Goal: Task Accomplishment & Management: Use online tool/utility

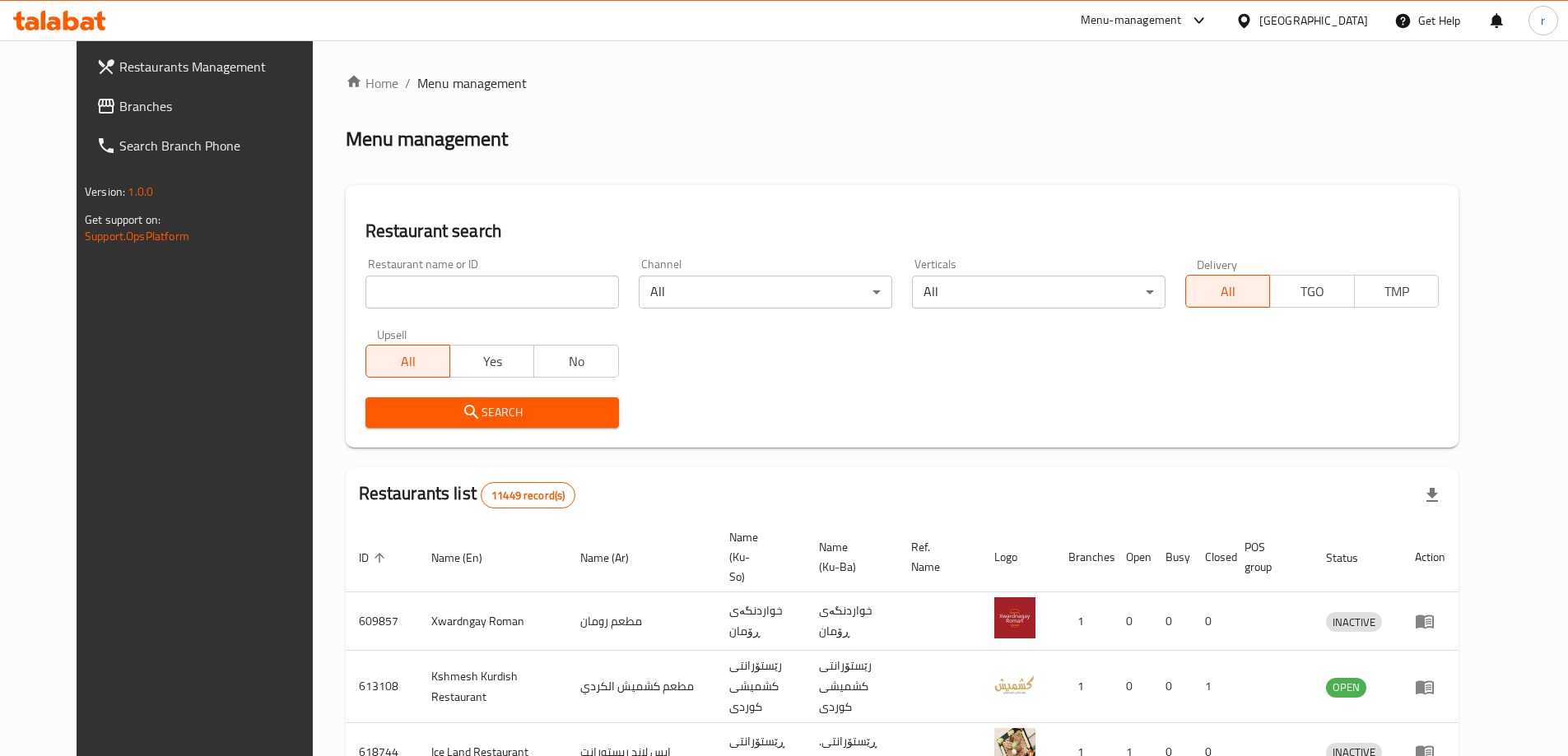
click at [119, 111] on span "Branches" at bounding box center [222, 106] width 206 height 20
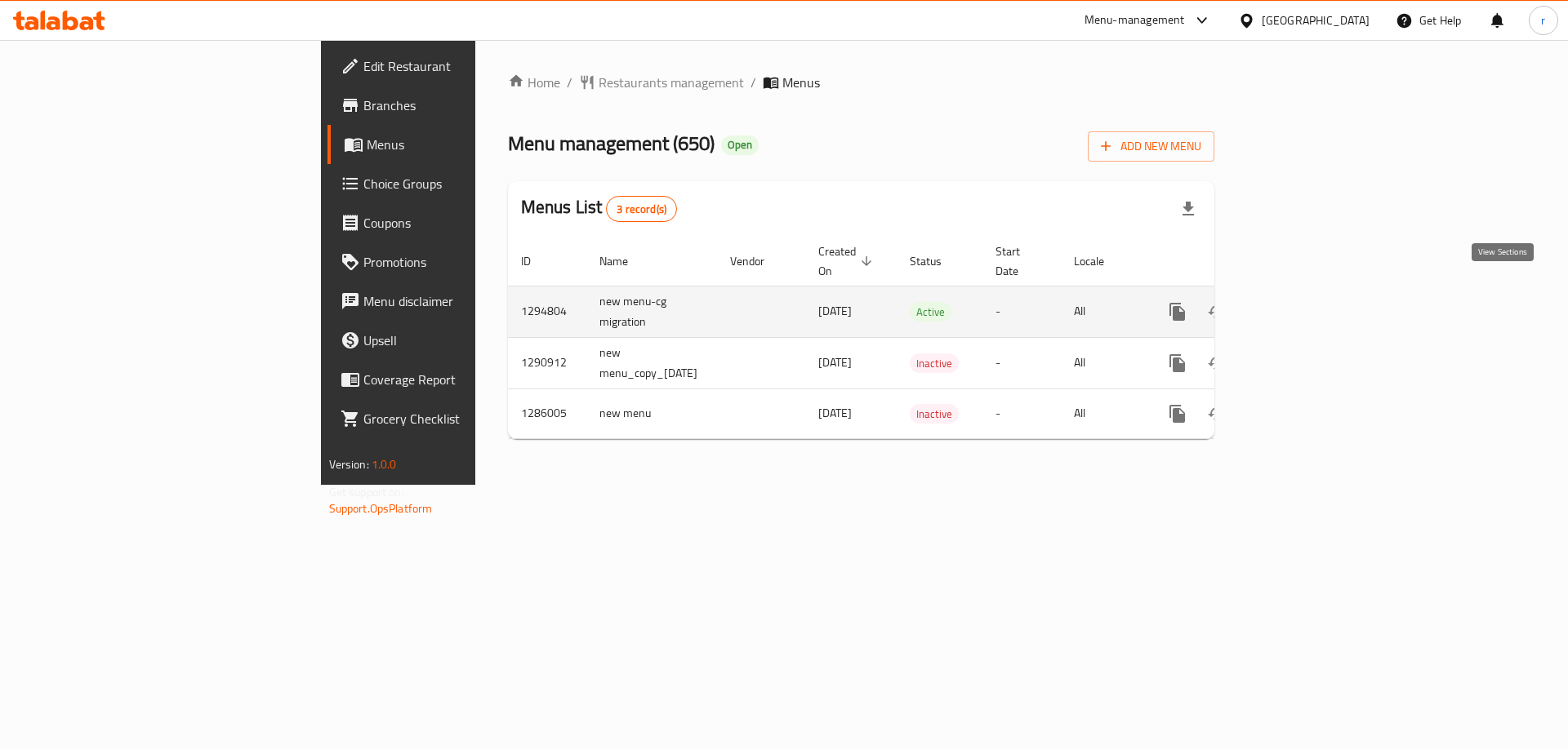
click at [1306, 302] on icon "enhanced table" at bounding box center [1295, 311] width 20 height 20
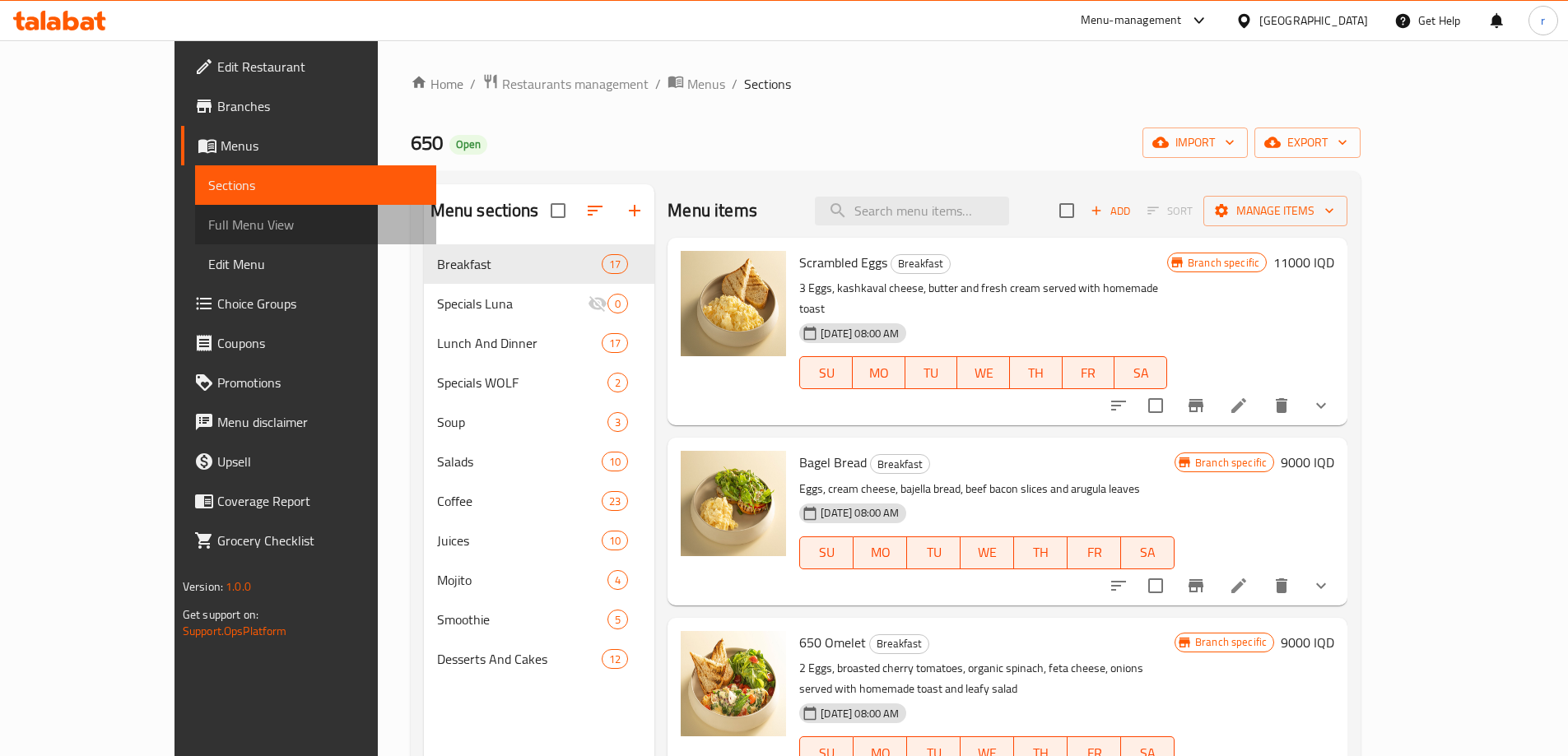
click at [208, 225] on span "Full Menu View" at bounding box center [316, 224] width 215 height 20
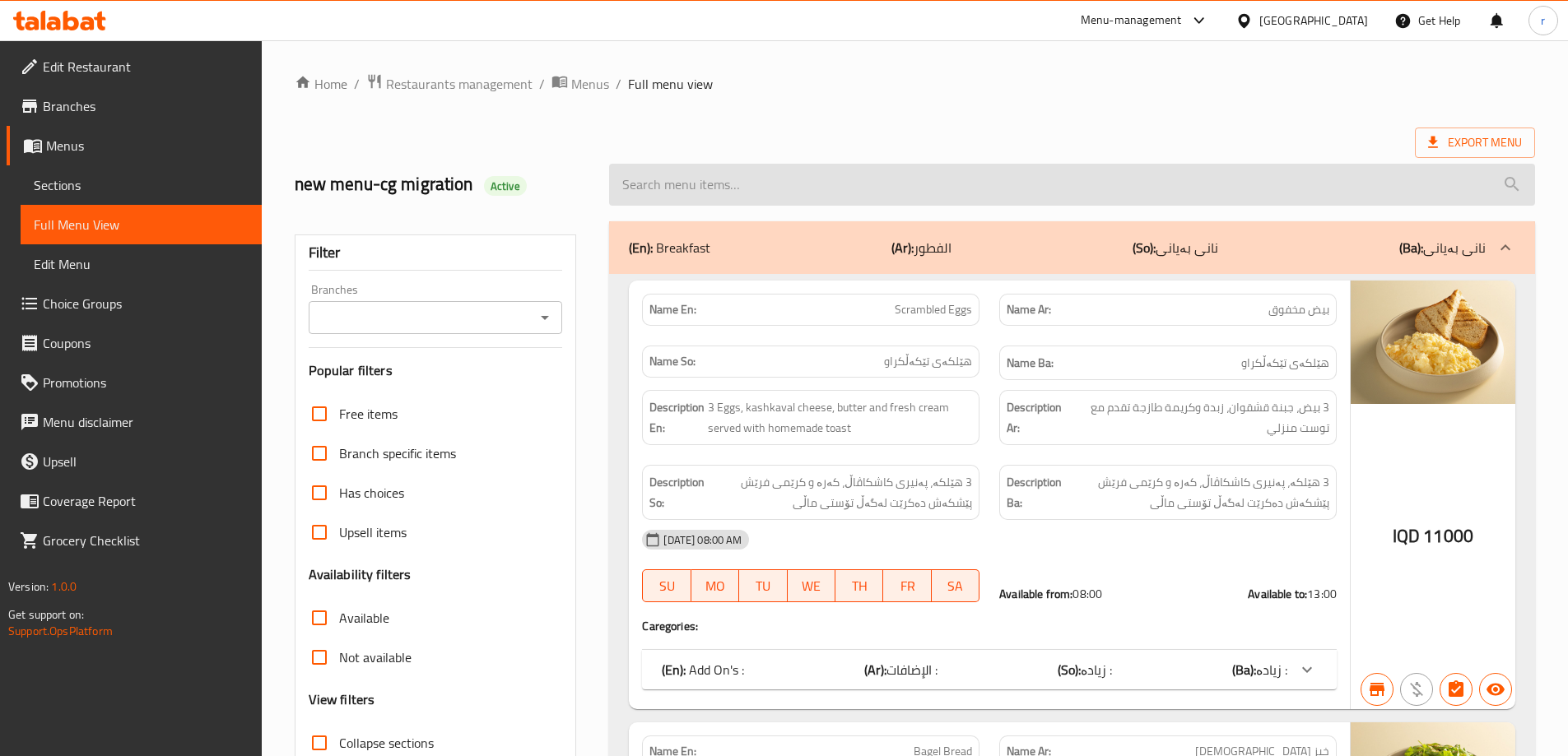
click at [659, 192] on input "search" at bounding box center [1071, 184] width 926 height 42
paste input "Iced Latte"
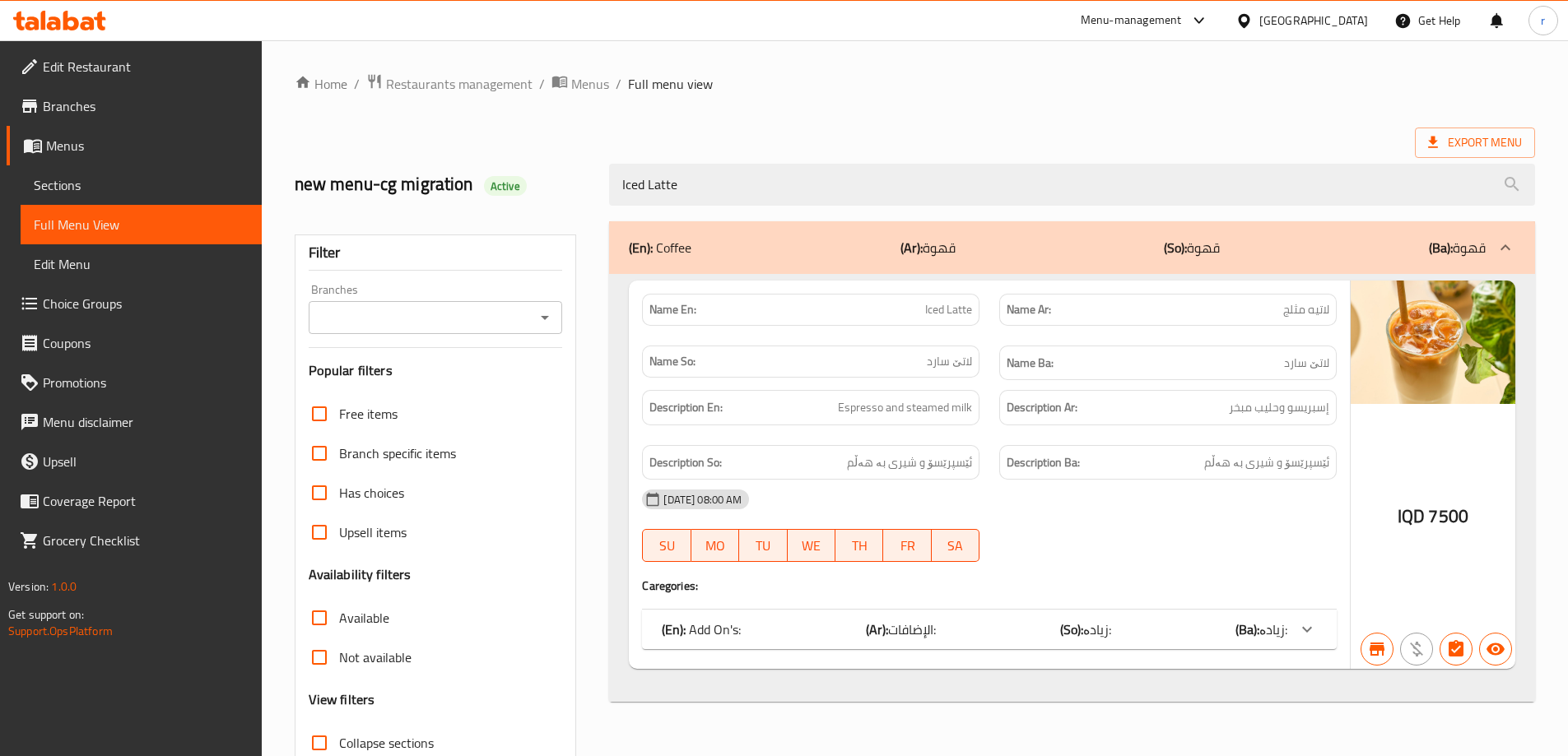
type input "Iced Latte"
click at [504, 317] on input "Branches" at bounding box center [422, 318] width 217 height 23
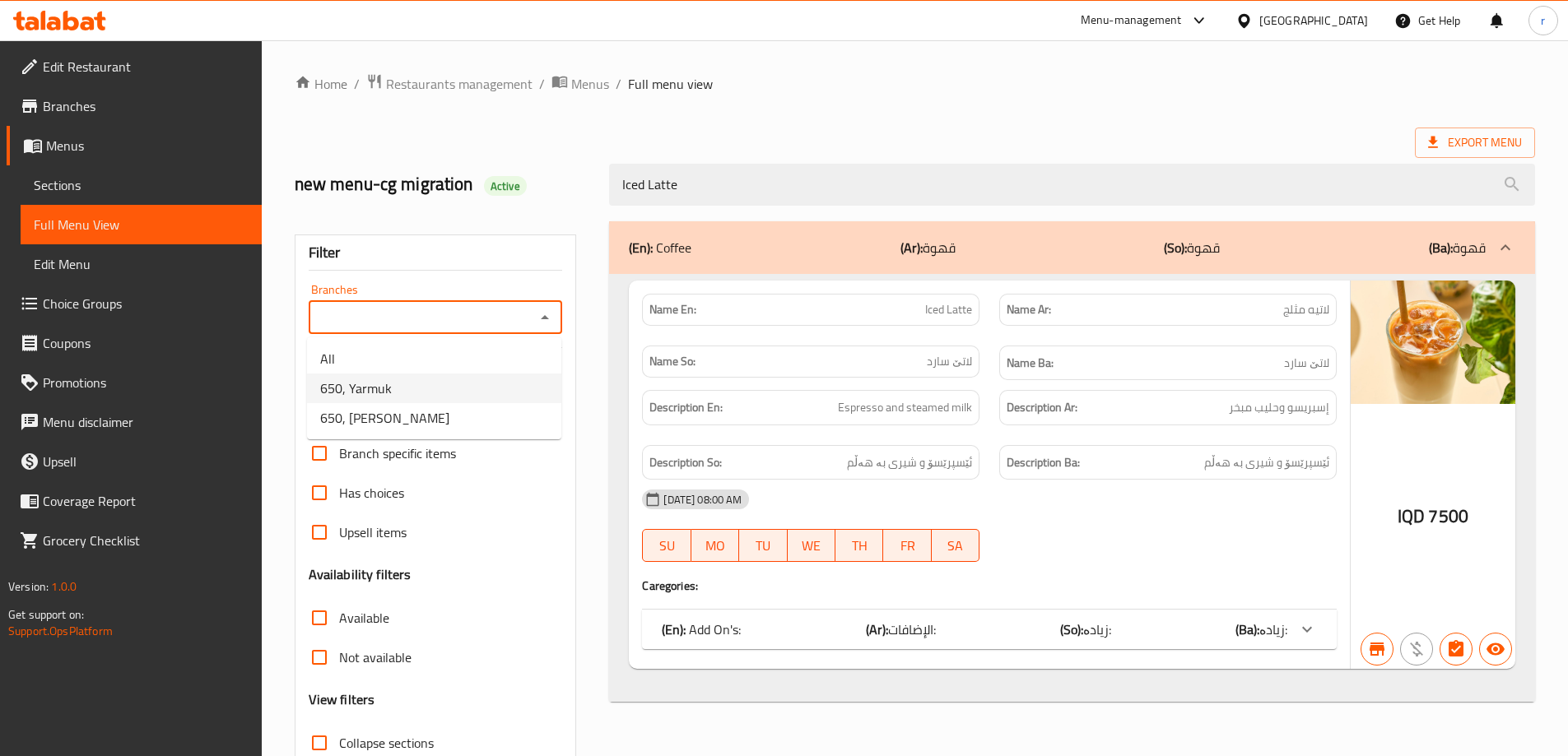
click at [424, 394] on li "650, Yarmuk" at bounding box center [434, 388] width 254 height 29
type input "650, Yarmuk"
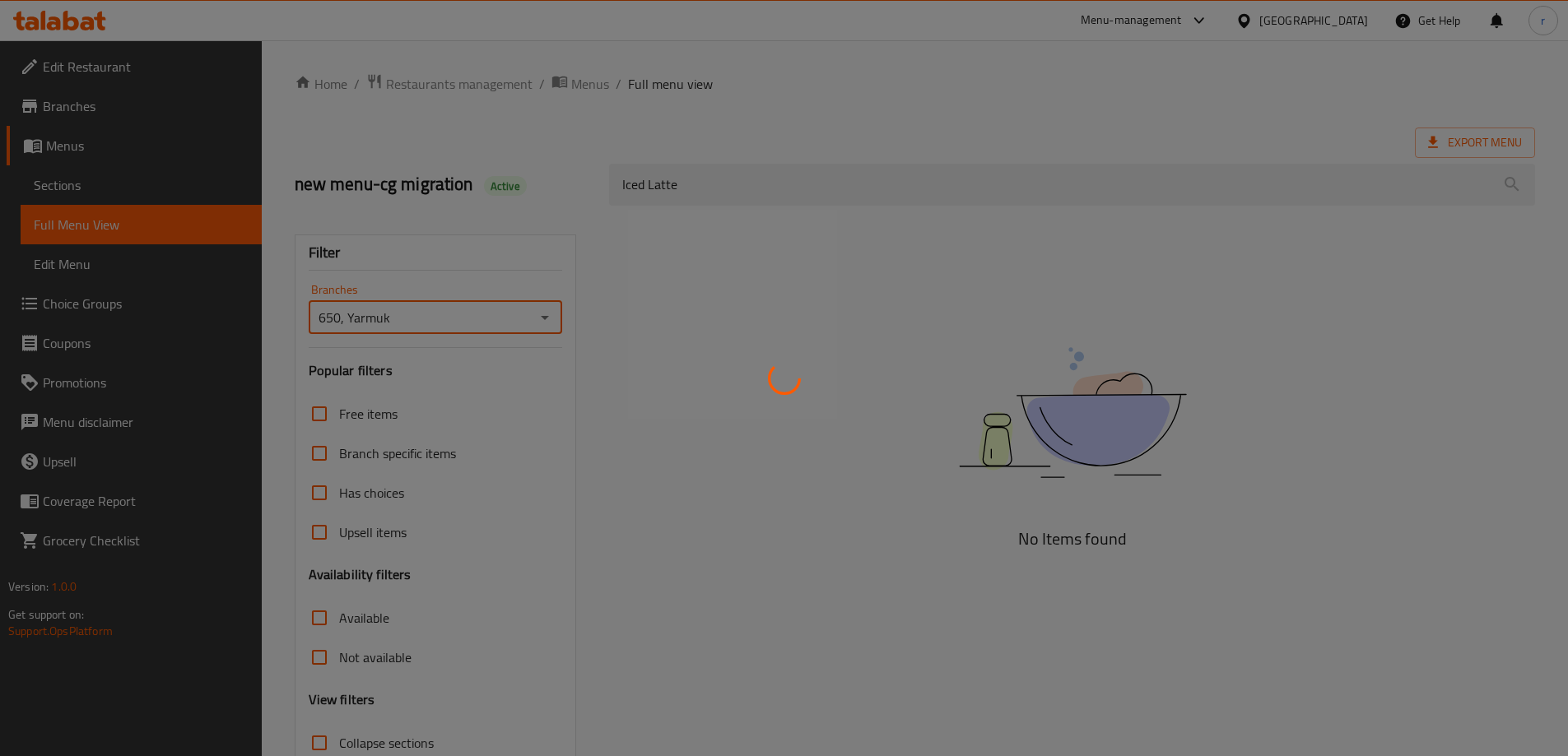
scroll to position [119, 0]
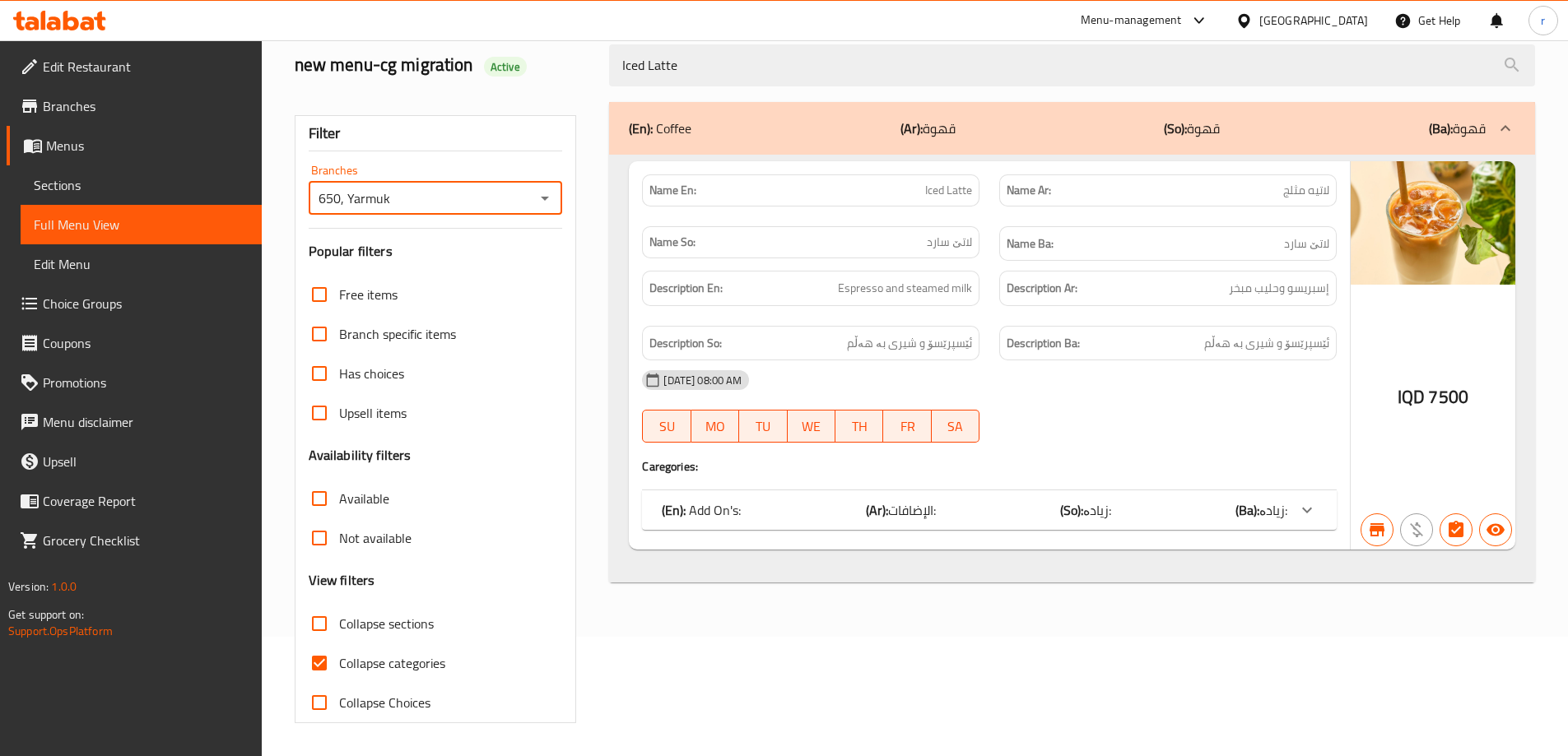
click at [372, 665] on span "Collapse categories" at bounding box center [393, 663] width 107 height 20
click at [340, 665] on input "Collapse categories" at bounding box center [320, 664] width 40 height 40
checkbox input "false"
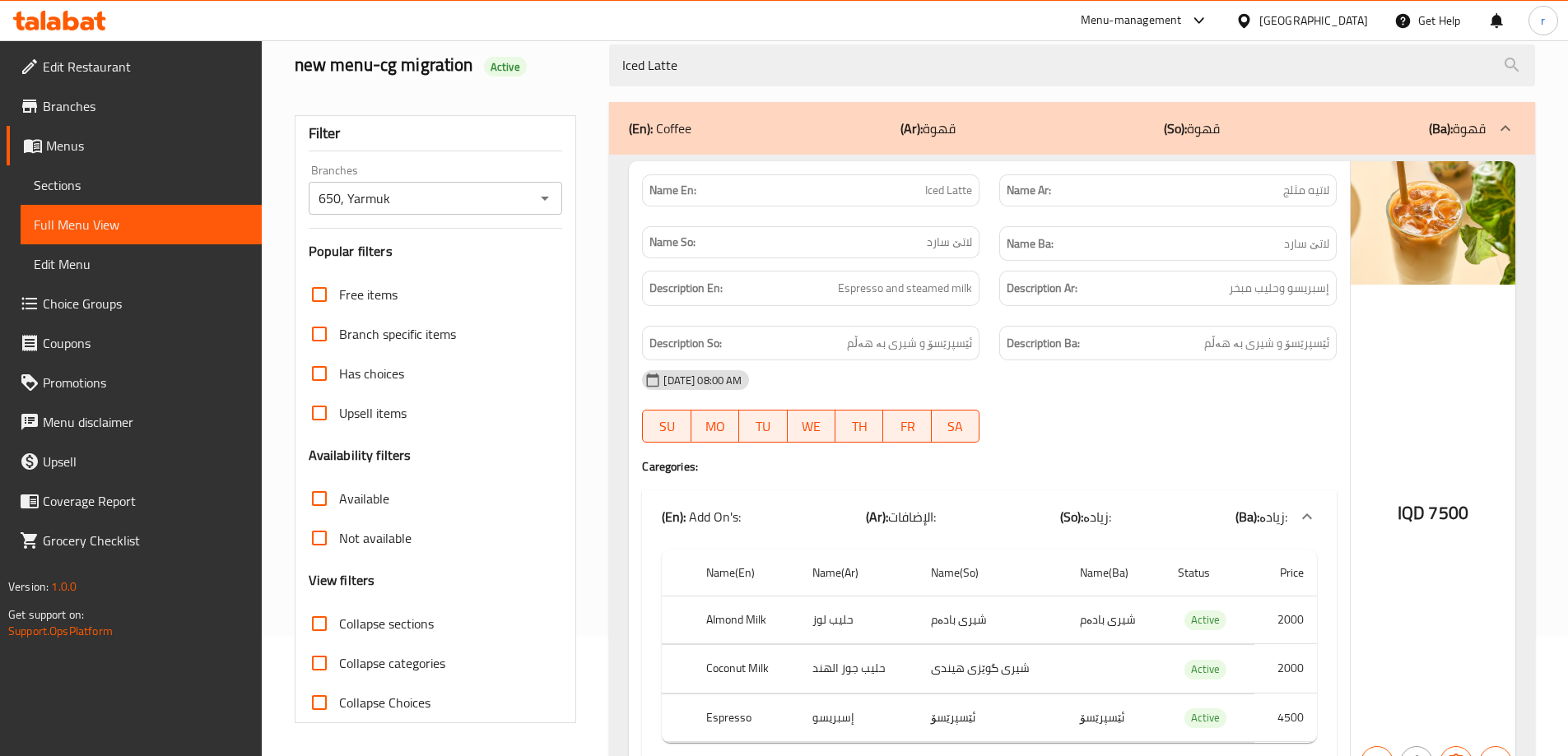
click at [541, 193] on icon "Open" at bounding box center [544, 198] width 20 height 20
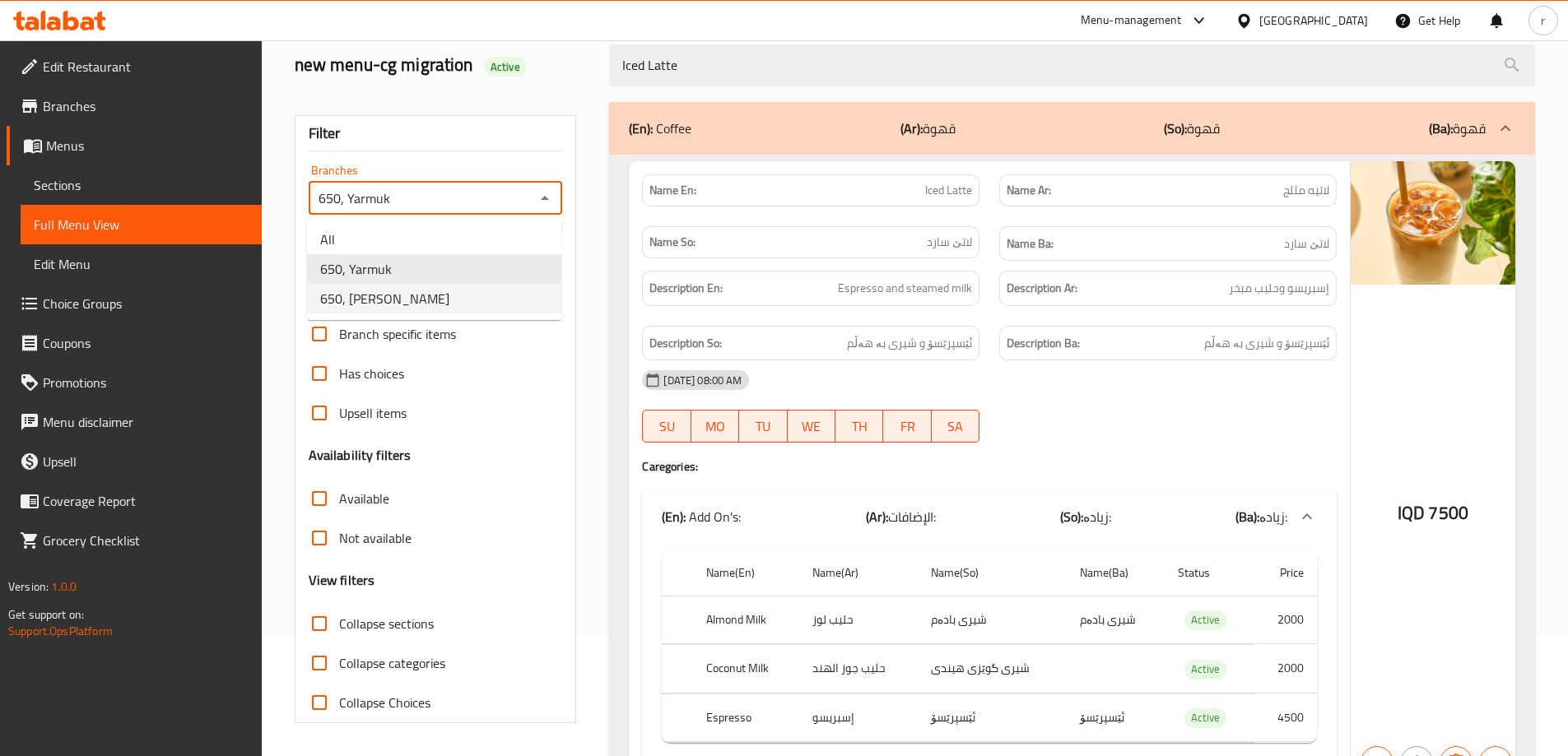
click at [476, 295] on li "650, [PERSON_NAME]" at bounding box center [434, 299] width 254 height 29
click at [544, 197] on icon "Open" at bounding box center [544, 199] width 9 height 4
click at [443, 270] on li "650, Yarmuk" at bounding box center [434, 268] width 254 height 29
type input "650, Yarmuk"
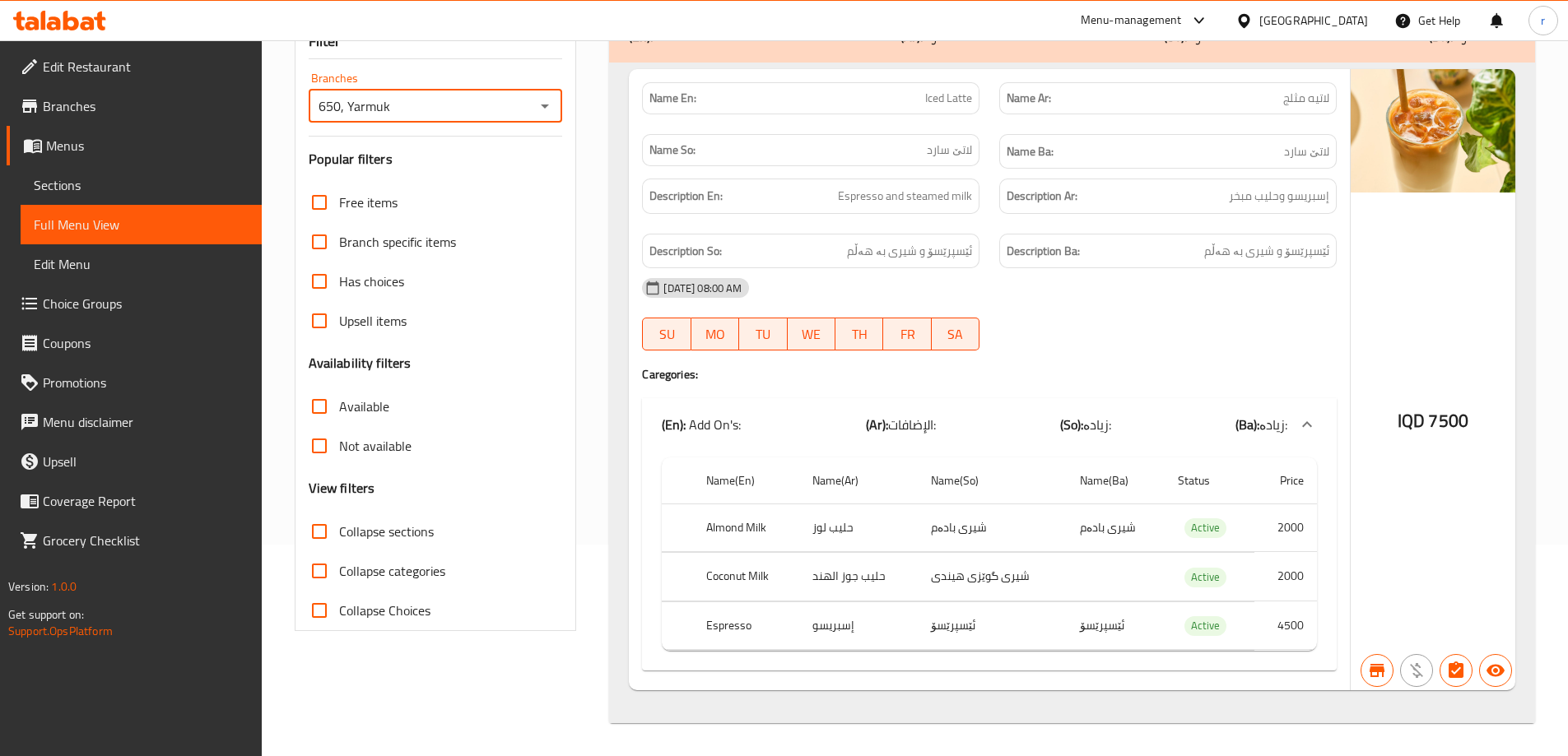
scroll to position [0, 0]
